Goal: Transaction & Acquisition: Purchase product/service

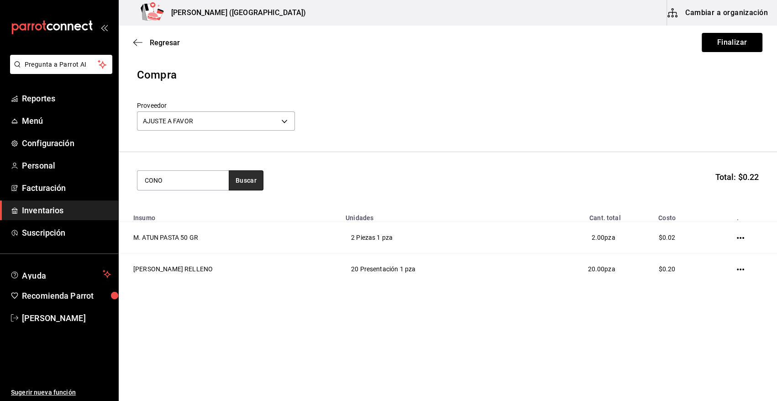
click at [247, 184] on button "Buscar" at bounding box center [246, 180] width 35 height 20
click at [173, 208] on div "P. CONO PARA NIEVE" at bounding box center [182, 206] width 74 height 11
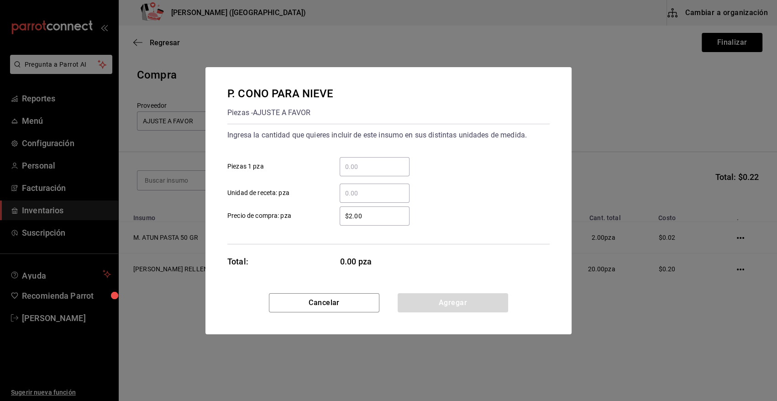
click at [362, 163] on input "​ Piezas 1 pza" at bounding box center [375, 166] width 70 height 11
type input "4"
type input "10"
drag, startPoint x: 402, startPoint y: 215, endPoint x: 298, endPoint y: 221, distance: 103.8
click at [298, 221] on label "$2.00 ​ Precio de compra: pza" at bounding box center [318, 215] width 182 height 19
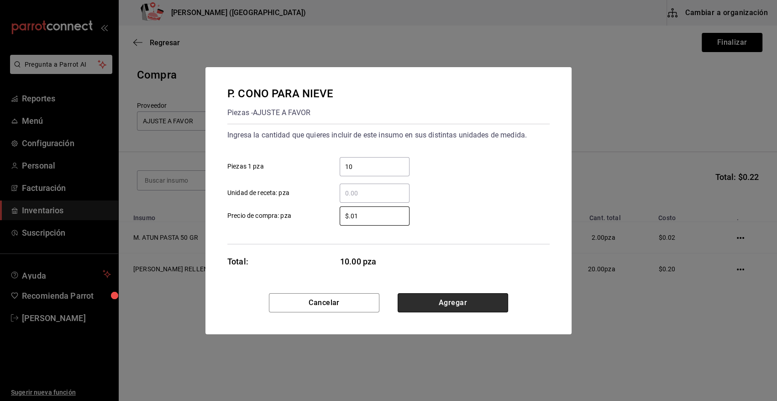
type input "$0.01"
click at [473, 304] on button "Agregar" at bounding box center [453, 302] width 110 height 19
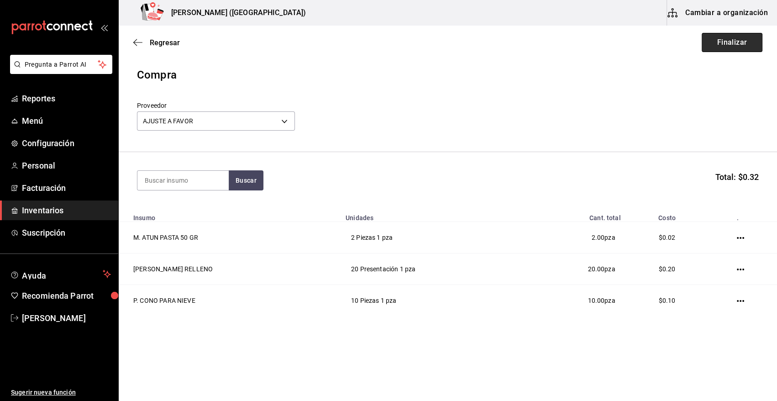
click at [744, 40] on button "Finalizar" at bounding box center [732, 42] width 61 height 19
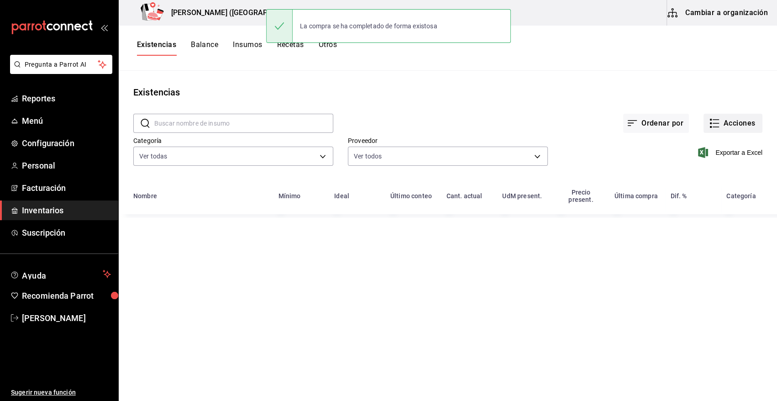
click at [741, 126] on button "Acciones" at bounding box center [733, 123] width 59 height 19
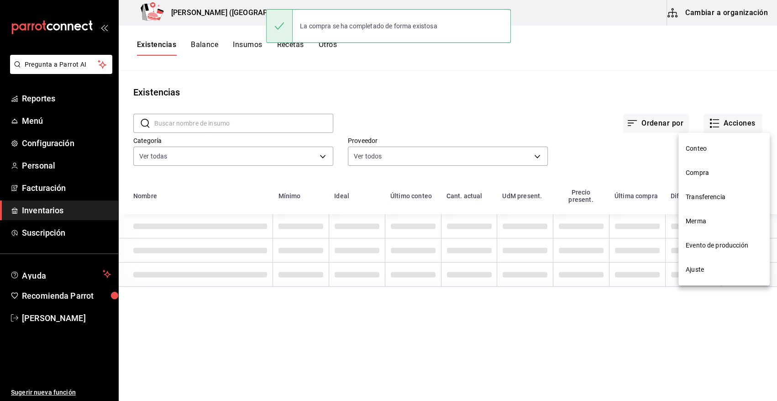
click at [717, 178] on li "Compra" at bounding box center [723, 173] width 91 height 24
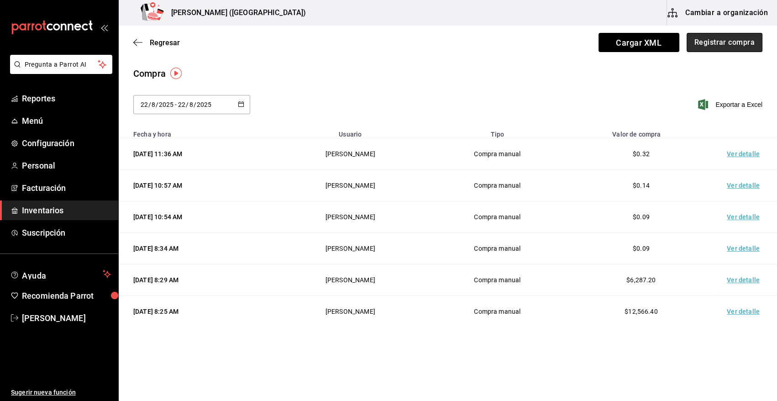
click at [739, 46] on button "Registrar compra" at bounding box center [725, 42] width 76 height 19
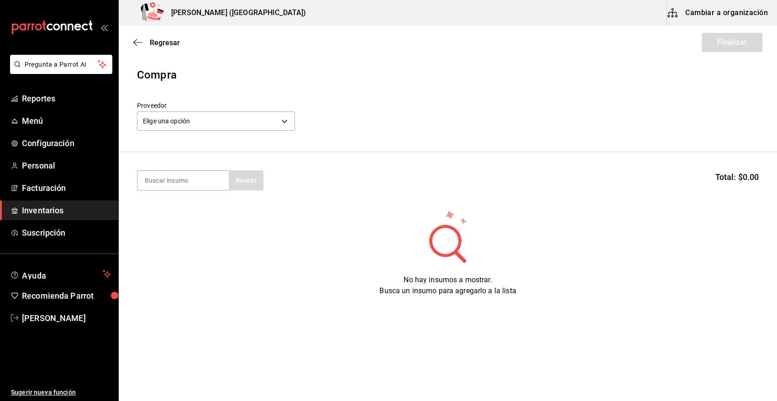
click at [63, 213] on span "Inventarios" at bounding box center [66, 210] width 89 height 12
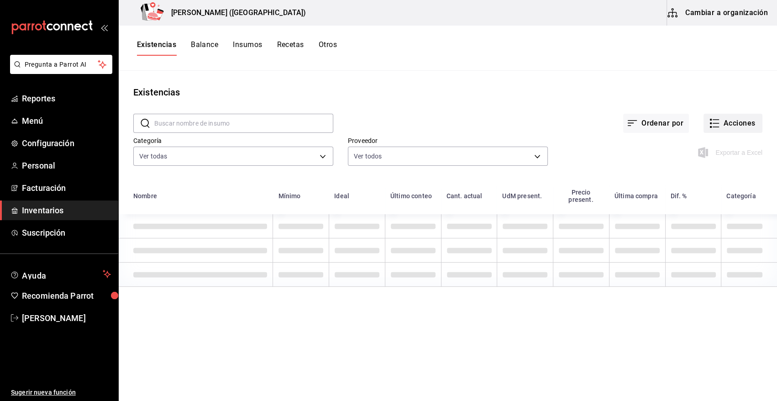
click at [744, 123] on button "Acciones" at bounding box center [733, 123] width 59 height 19
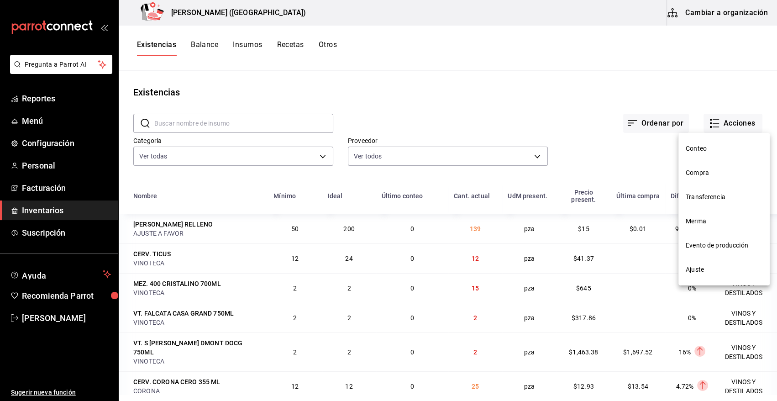
click at [700, 174] on span "Compra" at bounding box center [724, 173] width 77 height 10
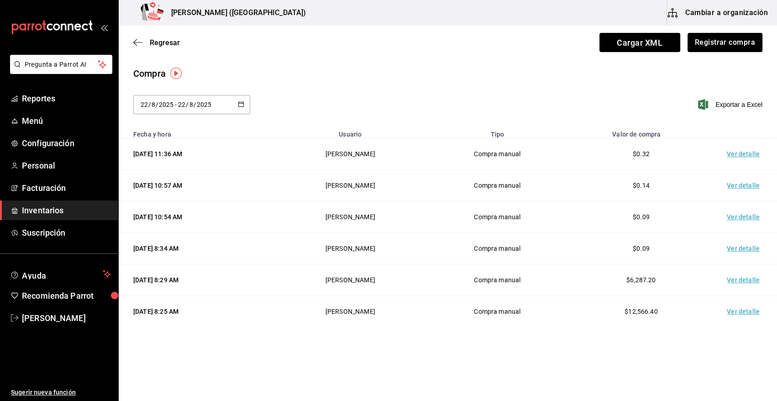
click at [736, 150] on td "Ver detalle" at bounding box center [745, 154] width 64 height 32
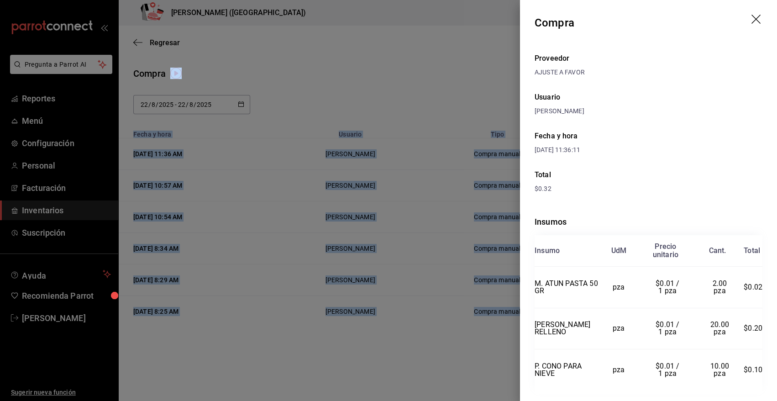
scroll to position [22, 0]
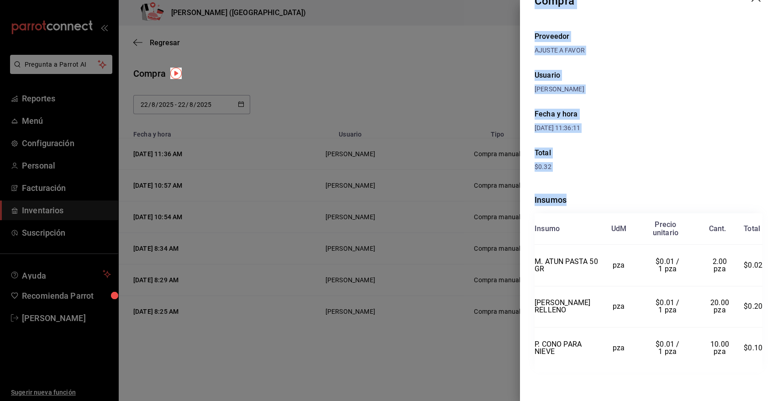
drag, startPoint x: 534, startPoint y: 20, endPoint x: 757, endPoint y: 351, distance: 399.2
click at [757, 351] on div "Compra Proveedor AJUSTE A FAVOR Usuario [PERSON_NAME] y hora [DATE] 11:36:11 To…" at bounding box center [648, 200] width 257 height 401
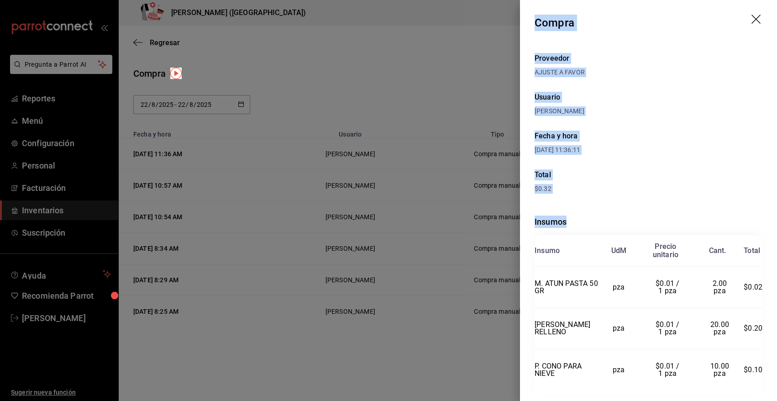
drag, startPoint x: 751, startPoint y: 20, endPoint x: 744, endPoint y: 21, distance: 6.4
click at [751, 20] on icon "drag" at bounding box center [755, 19] width 9 height 9
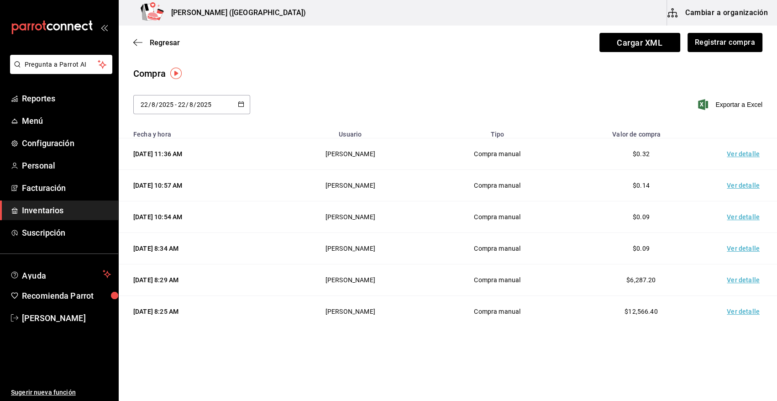
click at [41, 211] on span "Inventarios" at bounding box center [66, 210] width 89 height 12
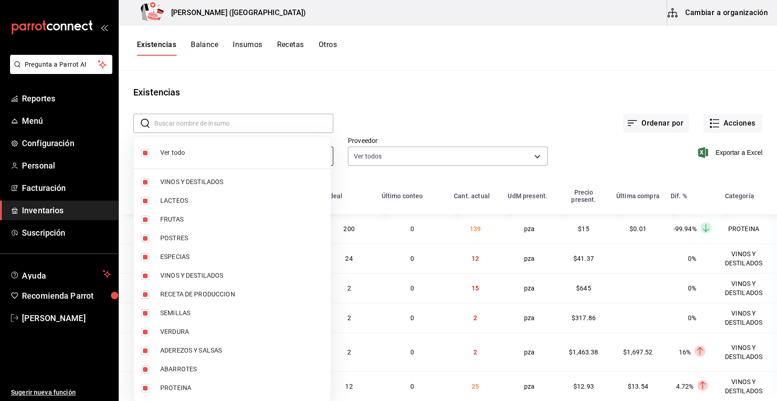
click at [232, 160] on body "Pregunta a Parrot AI Reportes Menú Configuración Personal Facturación Inventari…" at bounding box center [388, 197] width 777 height 394
click at [147, 152] on input "checkbox" at bounding box center [145, 153] width 8 height 8
checkbox input "false"
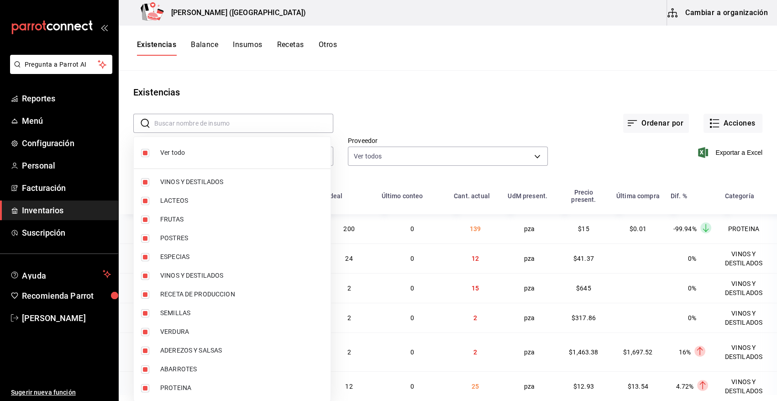
checkbox input "false"
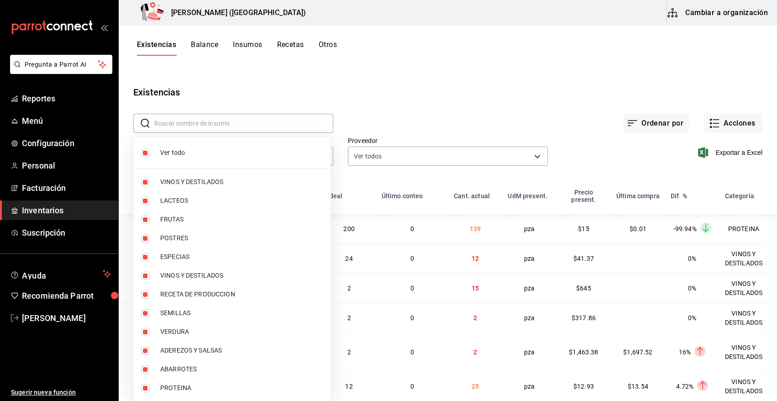
checkbox input "false"
click at [141, 389] on input "checkbox" at bounding box center [145, 388] width 8 height 8
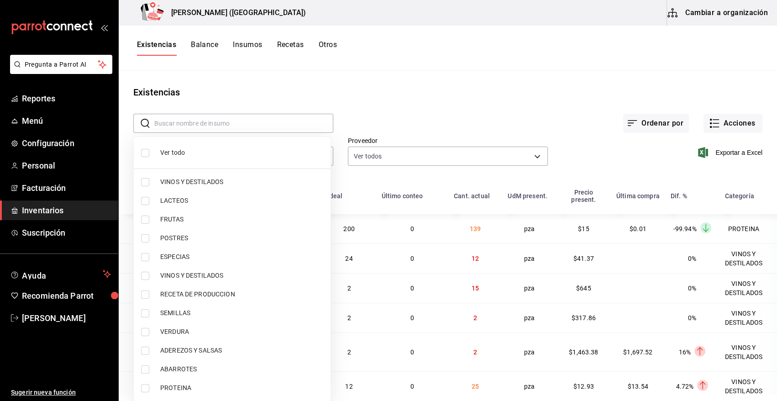
checkbox input "true"
type input "3e90cef9-1dc9-474d-8316-d124f624c148"
click at [399, 108] on div at bounding box center [388, 200] width 777 height 401
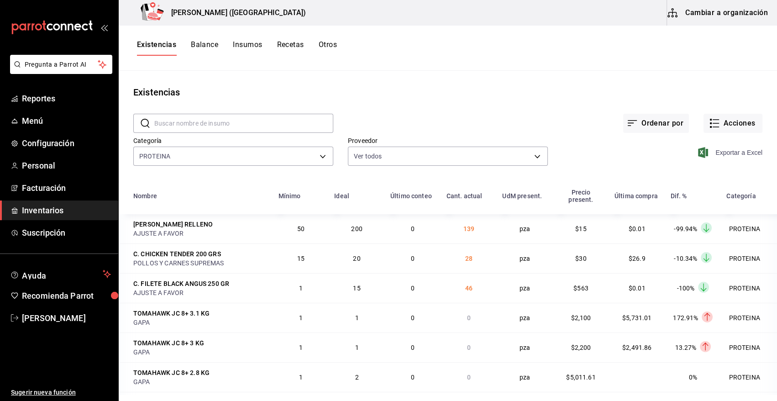
click at [698, 155] on icon "button" at bounding box center [703, 152] width 10 height 11
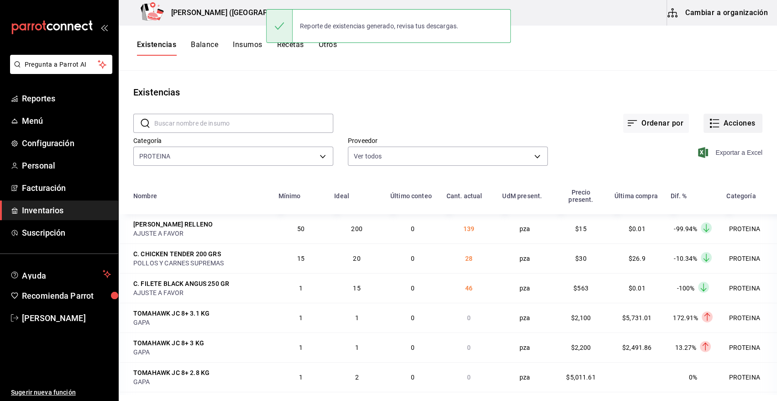
click at [712, 119] on icon "button" at bounding box center [714, 123] width 11 height 11
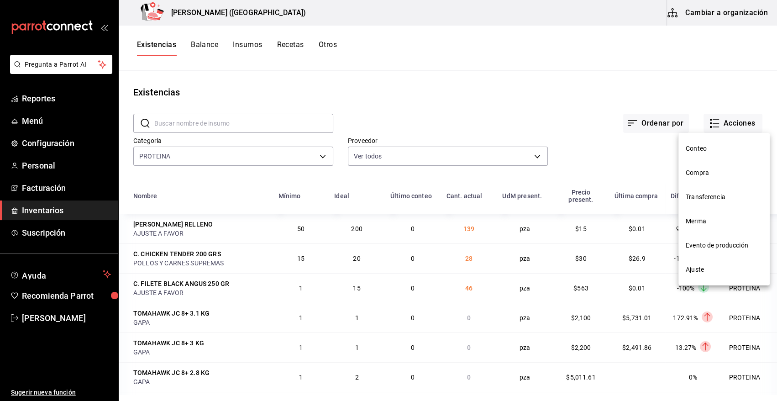
click at [690, 173] on span "Compra" at bounding box center [724, 173] width 77 height 10
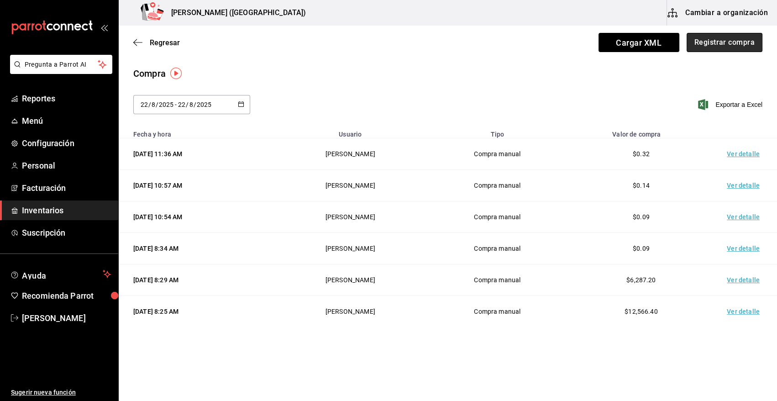
click at [733, 41] on button "Registrar compra" at bounding box center [725, 42] width 76 height 19
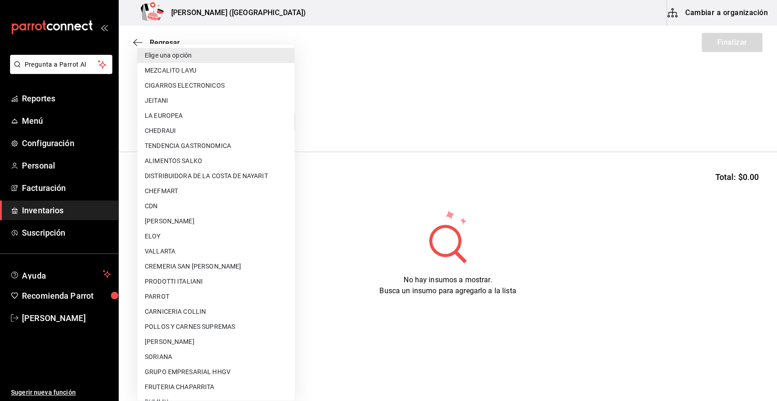
click at [280, 118] on body "Pregunta a Parrot AI Reportes Menú Configuración Personal Facturación Inventari…" at bounding box center [388, 174] width 777 height 349
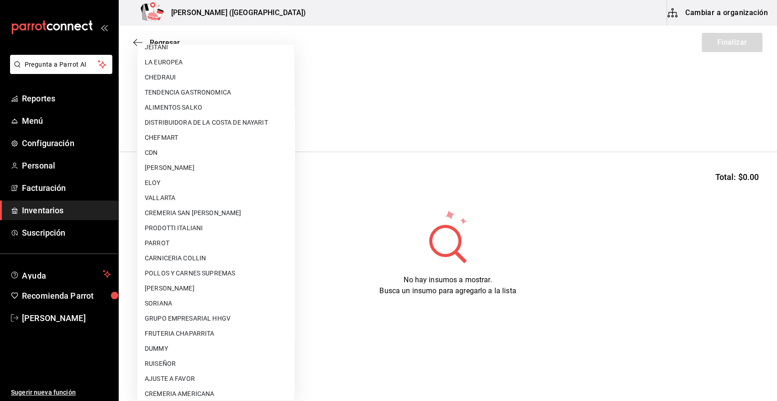
click at [210, 377] on li "AJUSTE A FAVOR" at bounding box center [215, 378] width 157 height 15
type input "dd0fbccd-e034-4acc-8432-7d1d5e23f321"
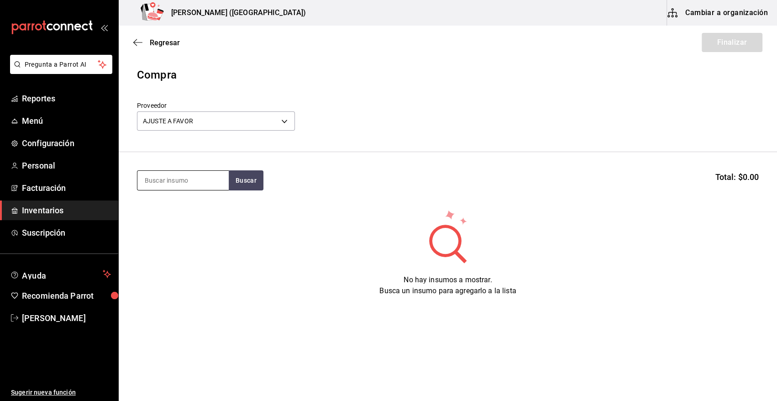
click at [186, 181] on input at bounding box center [182, 180] width 91 height 19
type input "LAMI"
click at [250, 183] on button "Buscar" at bounding box center [246, 180] width 35 height 20
click at [199, 210] on div "C. LAMINA DE RIB EYE" at bounding box center [182, 206] width 74 height 11
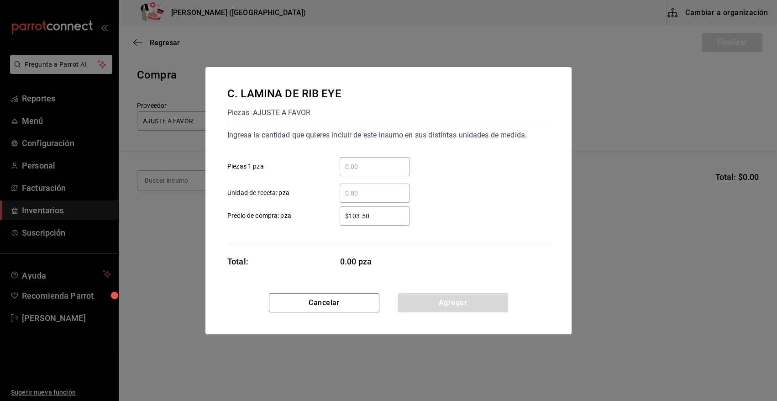
click at [372, 172] on div "​" at bounding box center [375, 166] width 70 height 19
click at [372, 172] on input "​ Piezas 1 pza" at bounding box center [375, 166] width 70 height 11
type input "20"
drag, startPoint x: 383, startPoint y: 214, endPoint x: 303, endPoint y: 223, distance: 80.0
click at [303, 223] on label "$103.50 ​ Precio de compra: pza" at bounding box center [318, 215] width 182 height 19
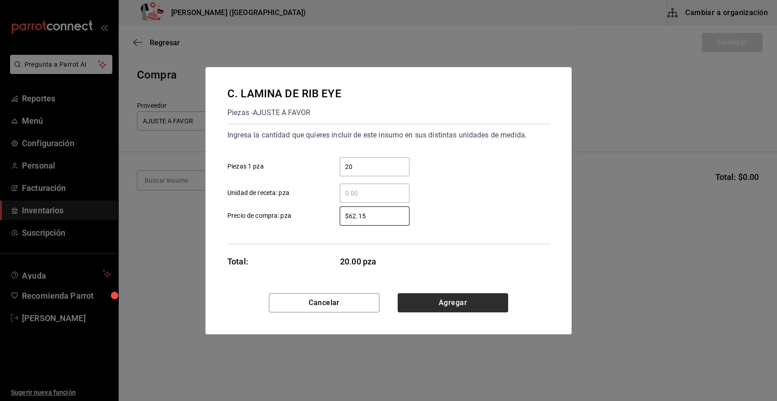
type input "$62.15"
click at [476, 309] on button "Agregar" at bounding box center [453, 302] width 110 height 19
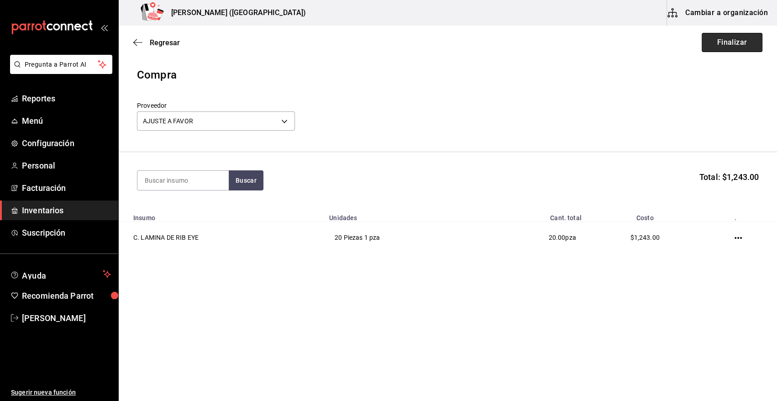
click at [726, 46] on button "Finalizar" at bounding box center [732, 42] width 61 height 19
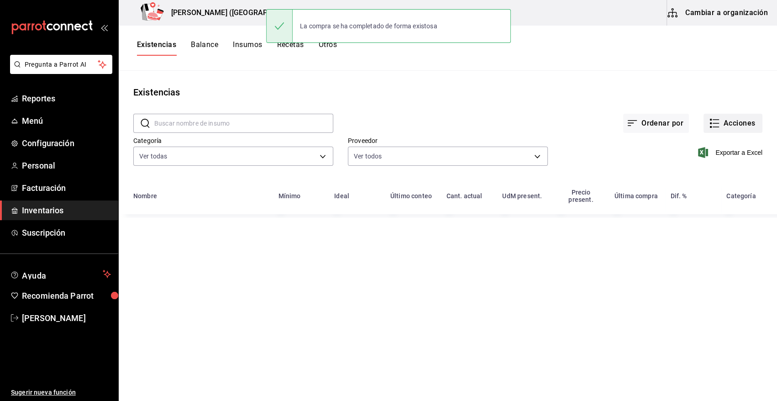
click at [735, 126] on button "Acciones" at bounding box center [733, 123] width 59 height 19
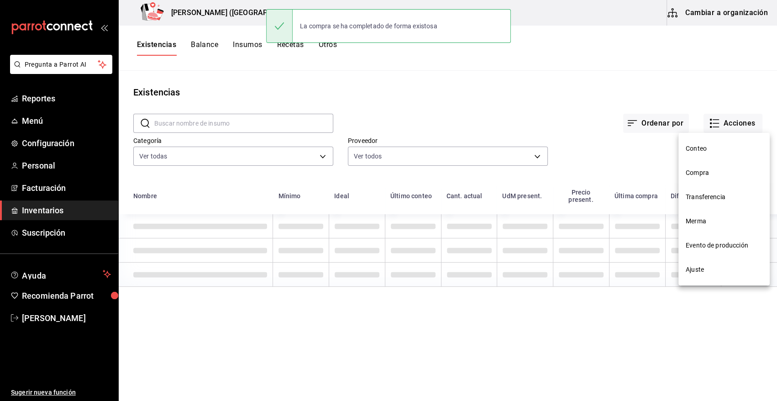
click at [704, 173] on span "Compra" at bounding box center [724, 173] width 77 height 10
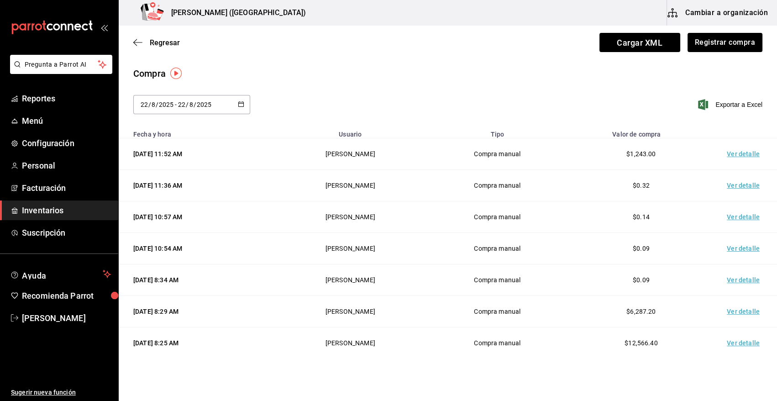
click at [737, 152] on td "Ver detalle" at bounding box center [745, 154] width 64 height 32
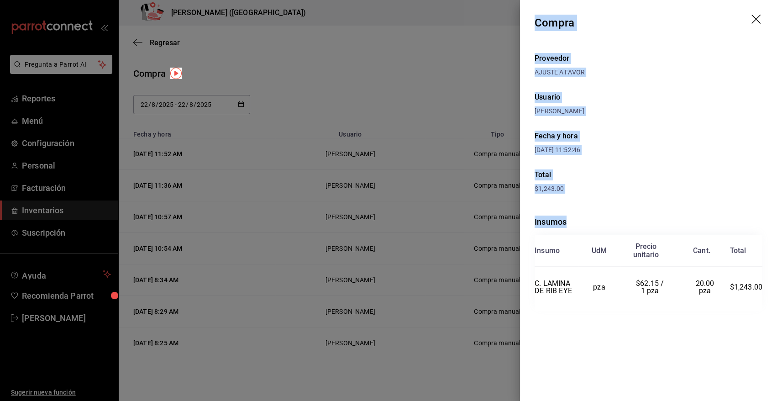
drag, startPoint x: 536, startPoint y: 22, endPoint x: 765, endPoint y: 286, distance: 349.8
click at [765, 286] on div "Compra Proveedor AJUSTE A FAVOR Usuario [PERSON_NAME] y hora [DATE] 11:52:46 To…" at bounding box center [648, 200] width 257 height 401
click at [755, 19] on icon "drag" at bounding box center [756, 20] width 11 height 11
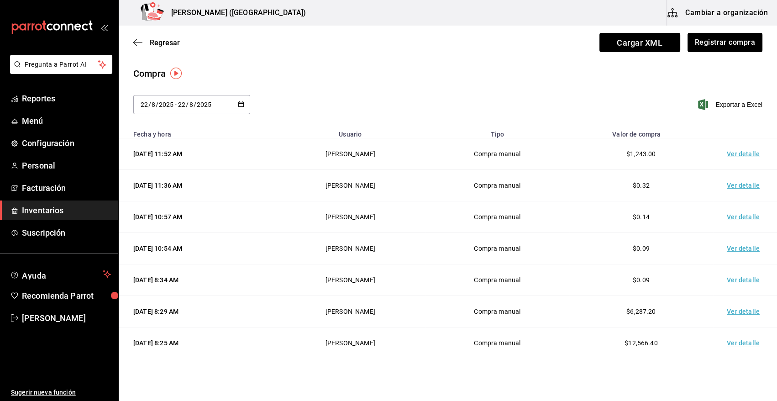
click at [47, 213] on span "Inventarios" at bounding box center [66, 210] width 89 height 12
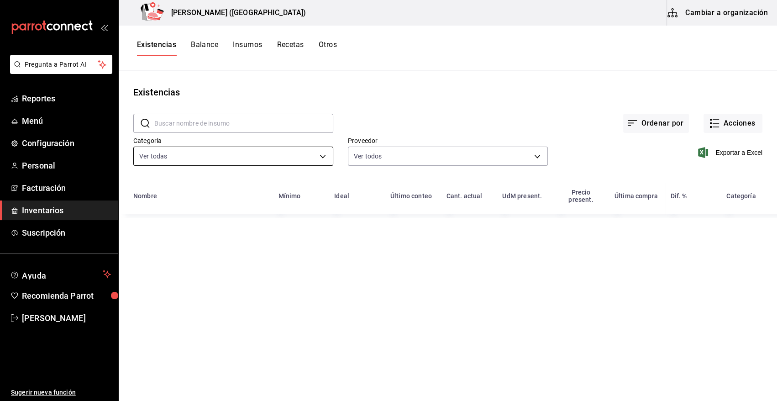
click at [212, 160] on body "Pregunta a Parrot AI Reportes Menú Configuración Personal Facturación Inventari…" at bounding box center [388, 197] width 777 height 394
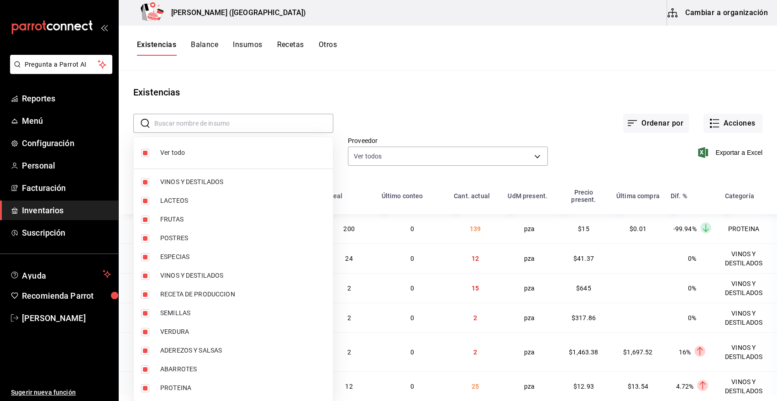
click at [146, 153] on input "checkbox" at bounding box center [145, 153] width 8 height 8
checkbox input "false"
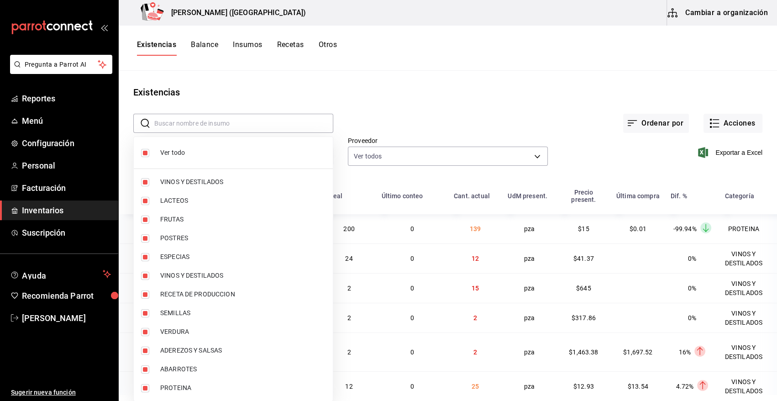
checkbox input "false"
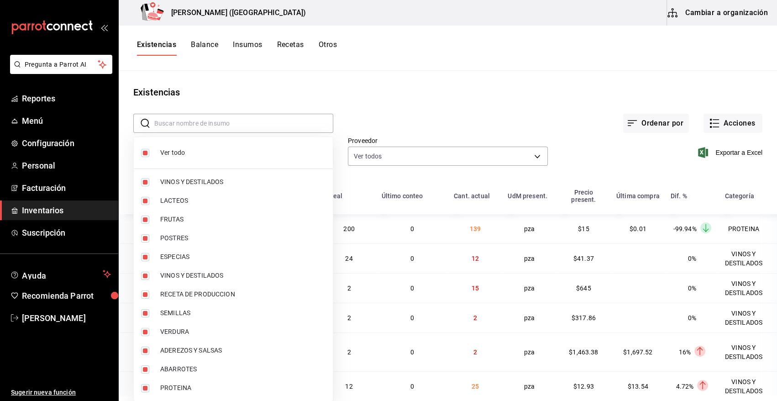
checkbox input "false"
click at [146, 386] on input "checkbox" at bounding box center [145, 388] width 8 height 8
checkbox input "true"
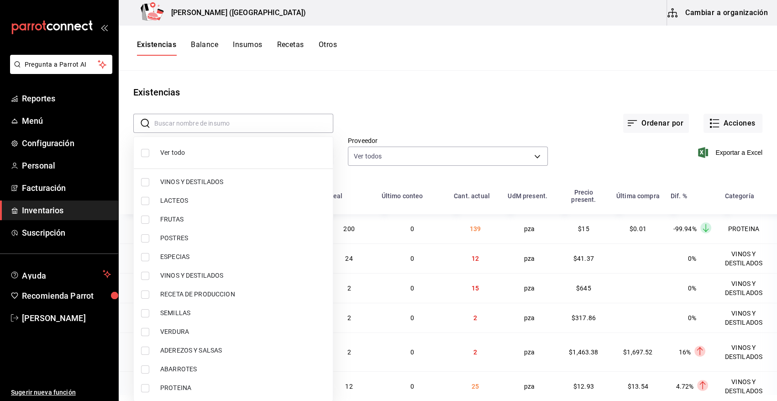
type input "3e90cef9-1dc9-474d-8316-d124f624c148"
click at [656, 163] on div at bounding box center [388, 200] width 777 height 401
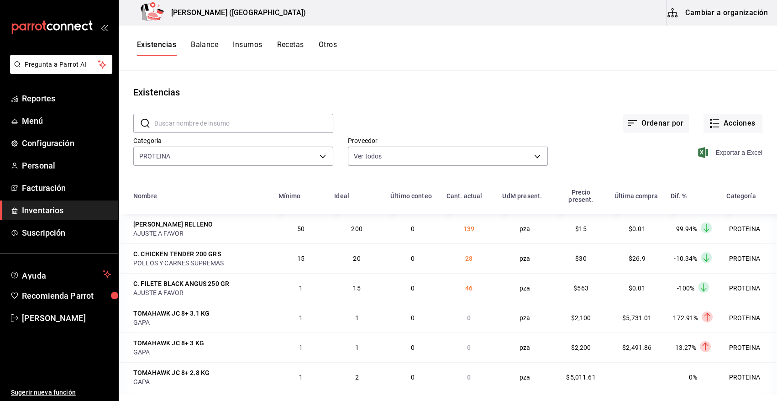
click at [699, 152] on icon "button" at bounding box center [703, 152] width 10 height 11
